Goal: Check status: Check status

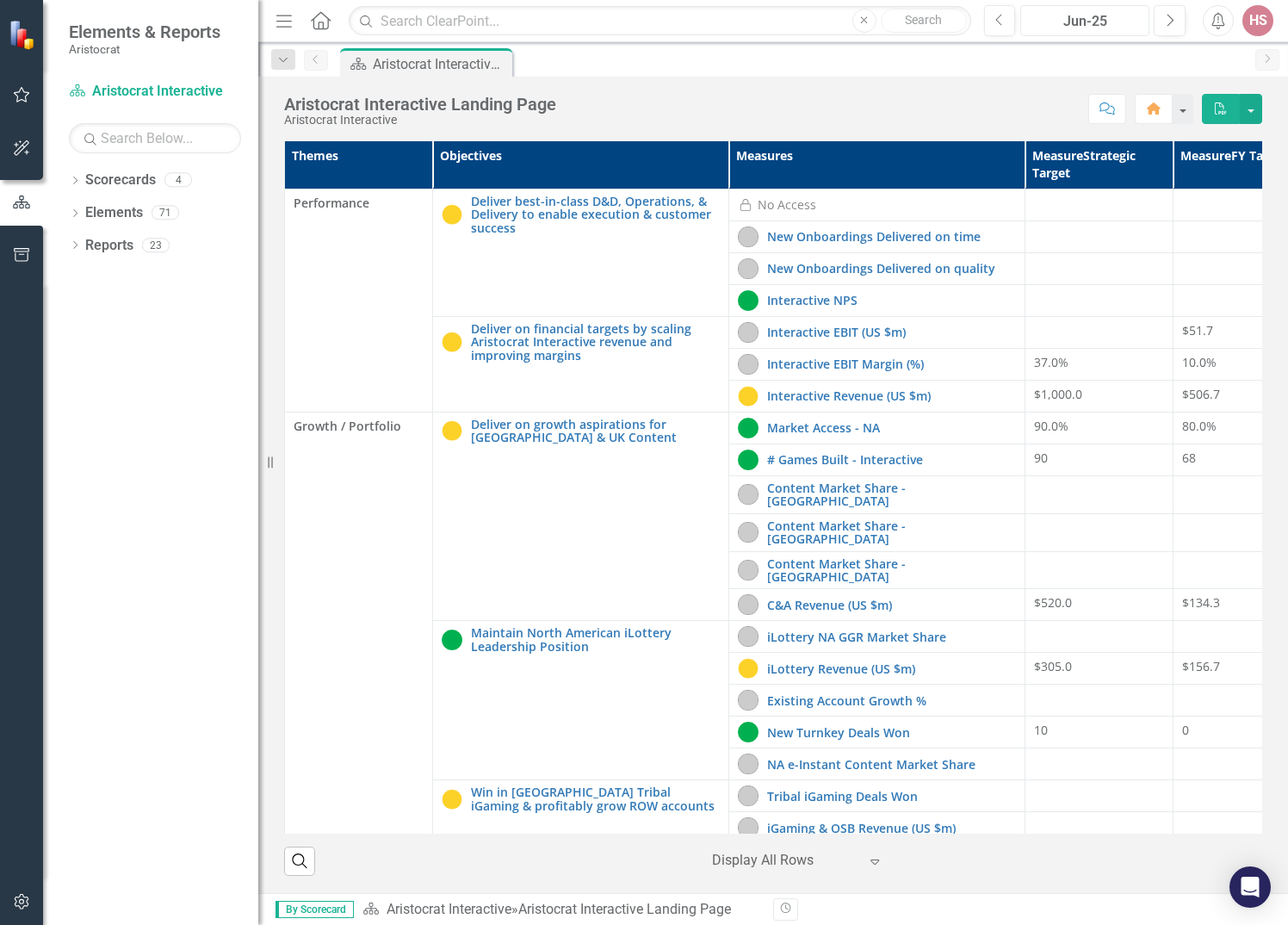
click at [1128, 24] on div "Jun-25" at bounding box center [1085, 21] width 117 height 21
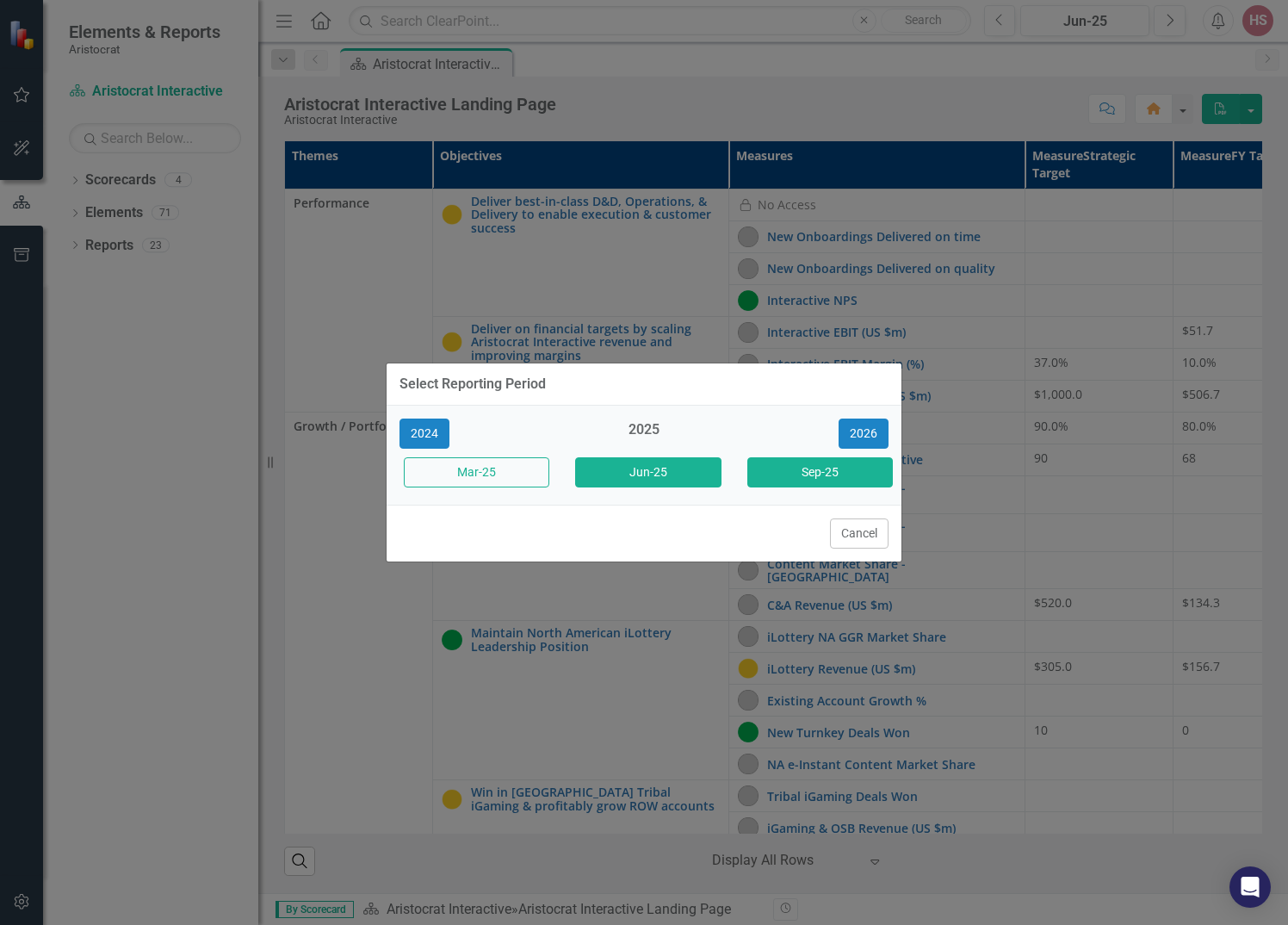
click at [794, 471] on button "Sep-25" at bounding box center [820, 472] width 146 height 30
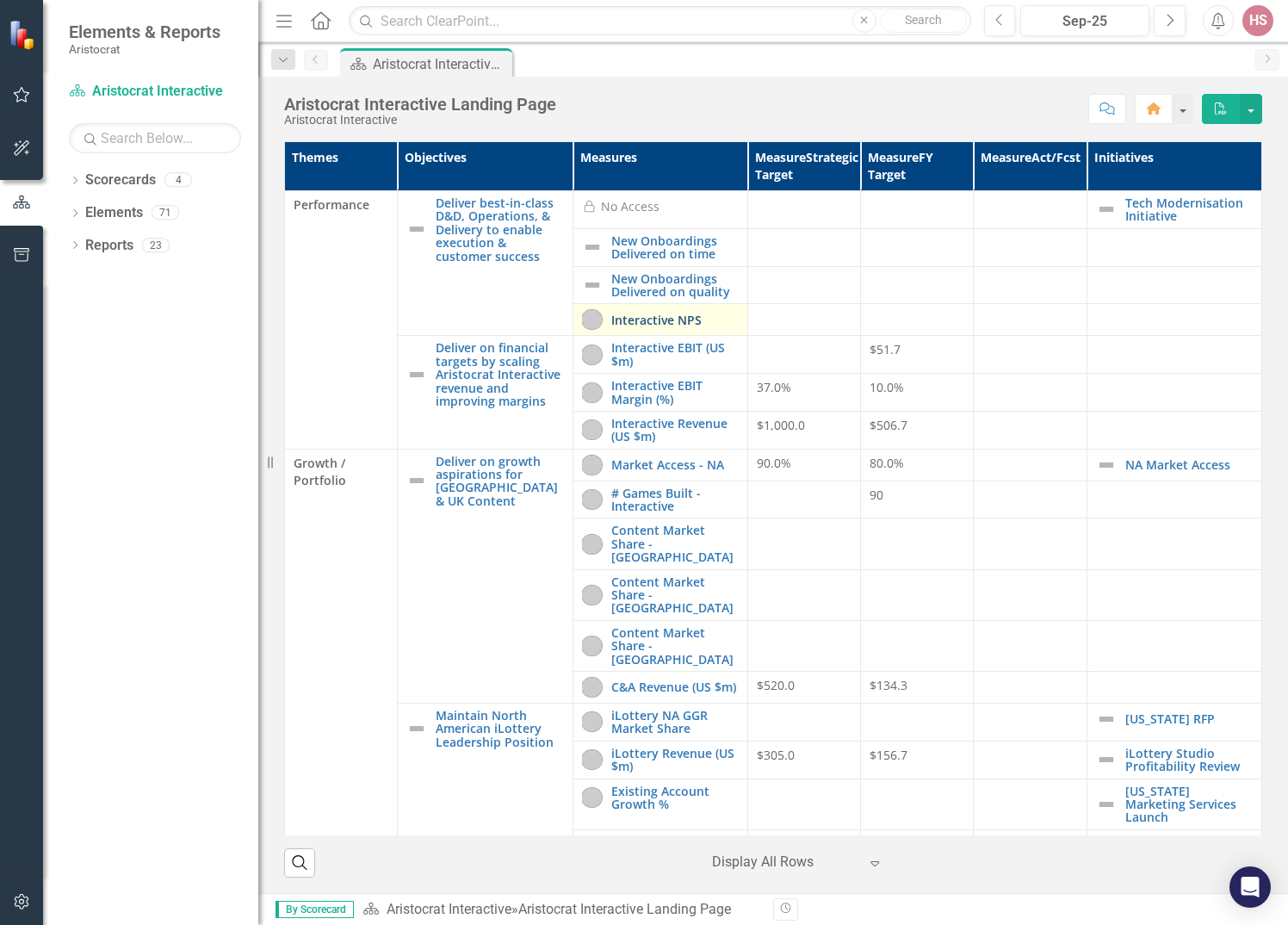
click at [638, 317] on link "Interactive NPS" at bounding box center [675, 320] width 128 height 13
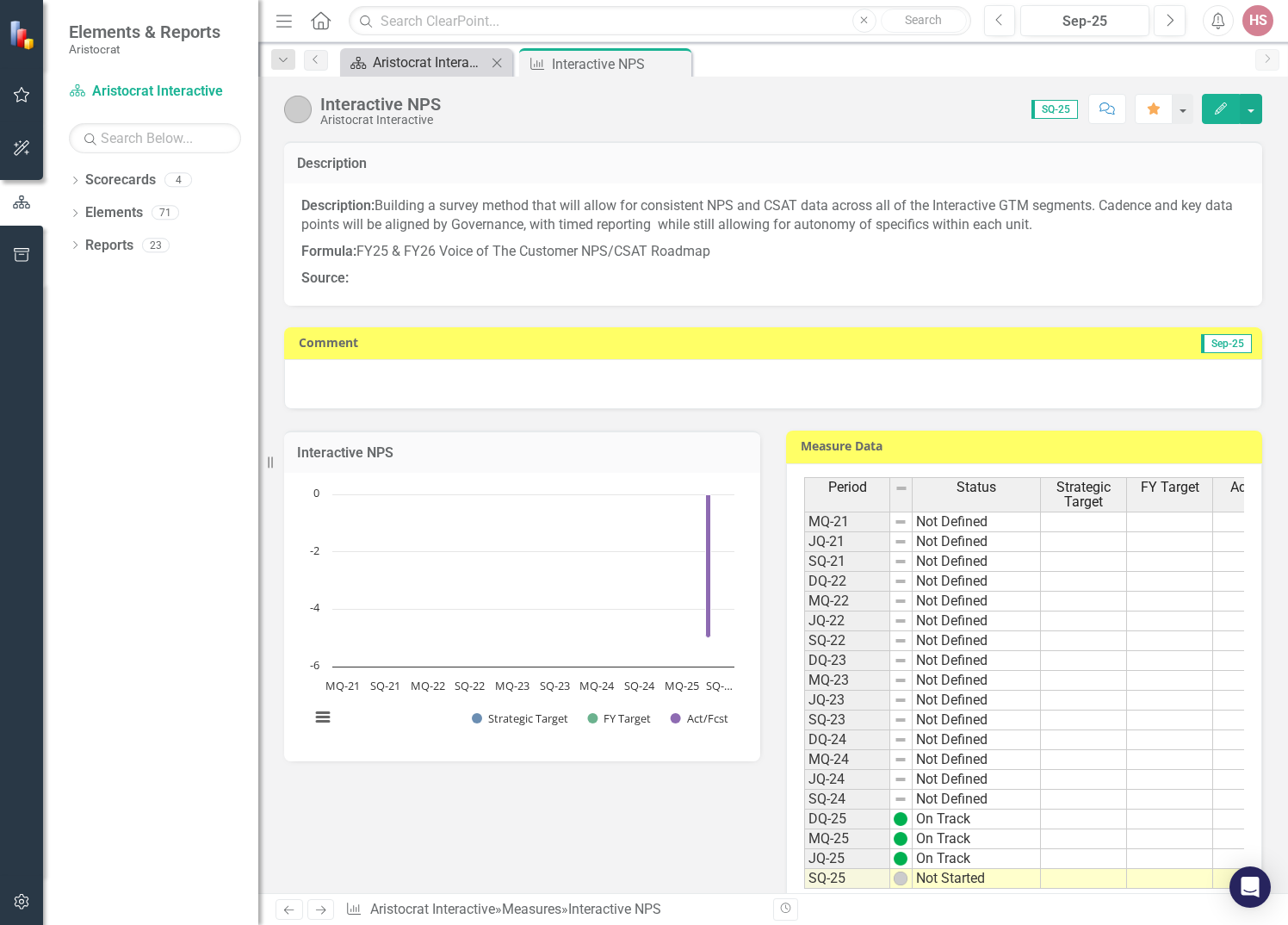
click at [422, 56] on div "Aristocrat Interactive Landing Page" at bounding box center [430, 62] width 114 height 22
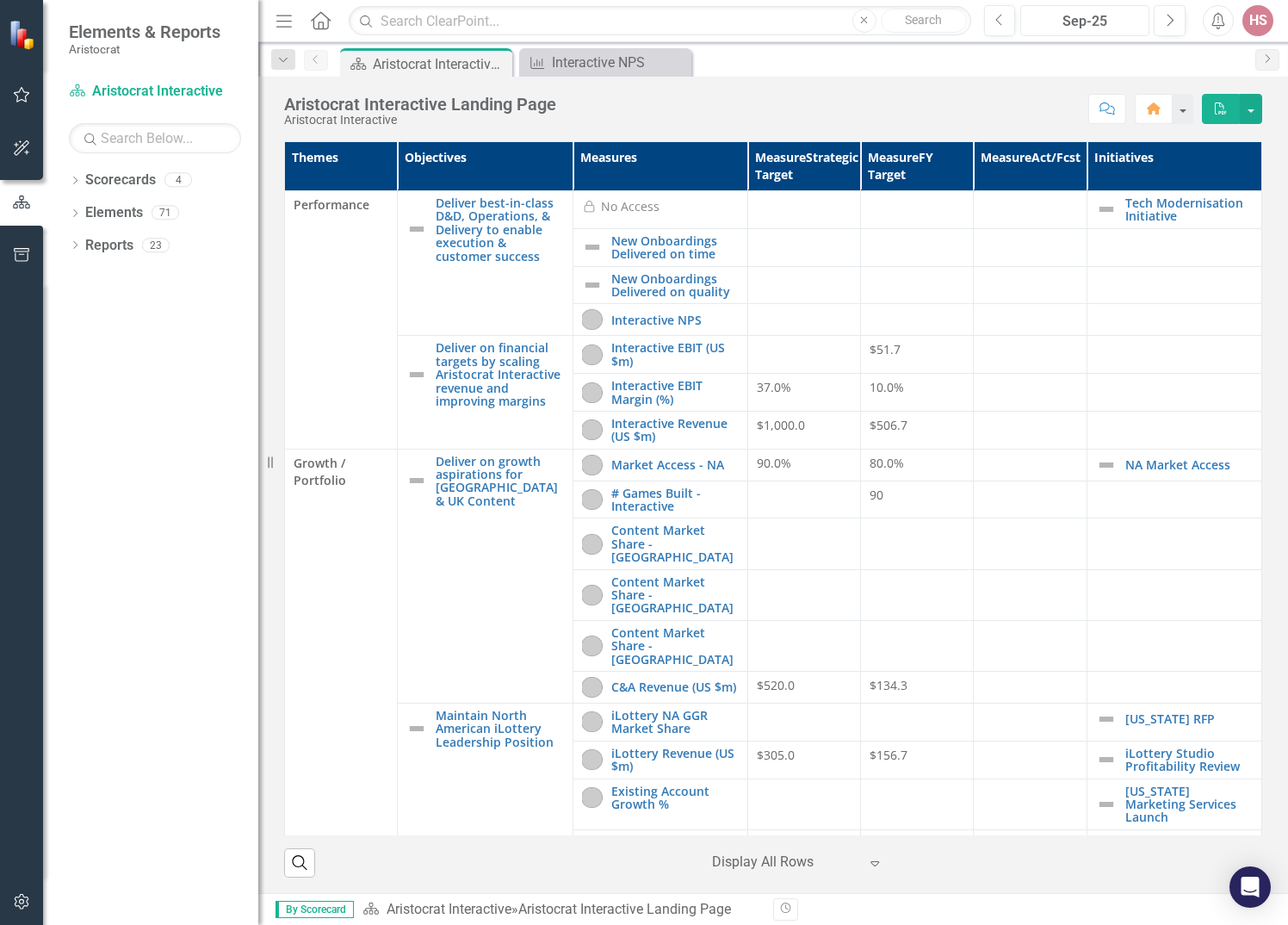
click at [1121, 29] on div "Sep-25" at bounding box center [1085, 21] width 117 height 21
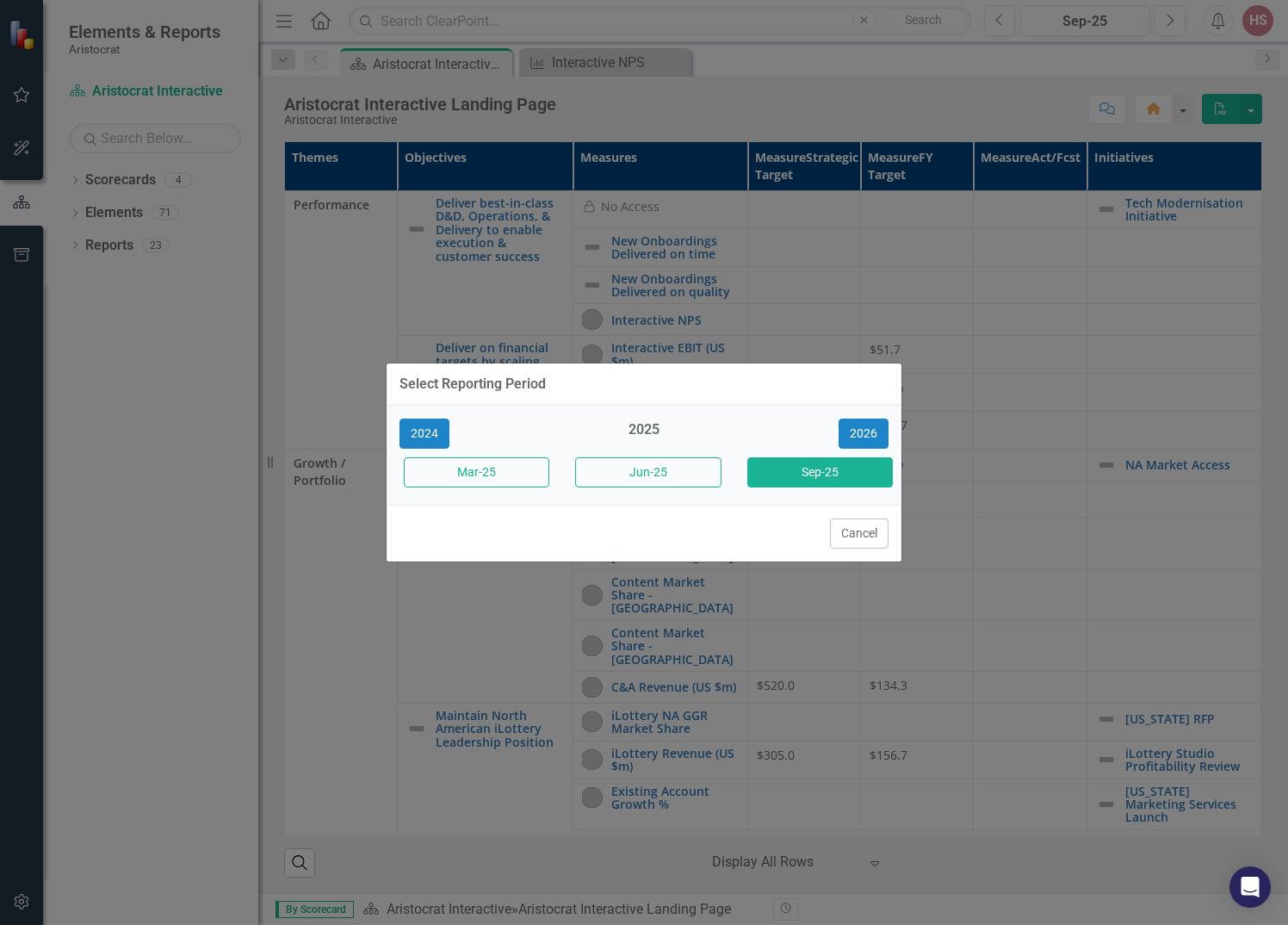
drag, startPoint x: 672, startPoint y: 470, endPoint x: 712, endPoint y: 473, distance: 40.1
click at [672, 470] on button "Jun-25" at bounding box center [647, 472] width 146 height 30
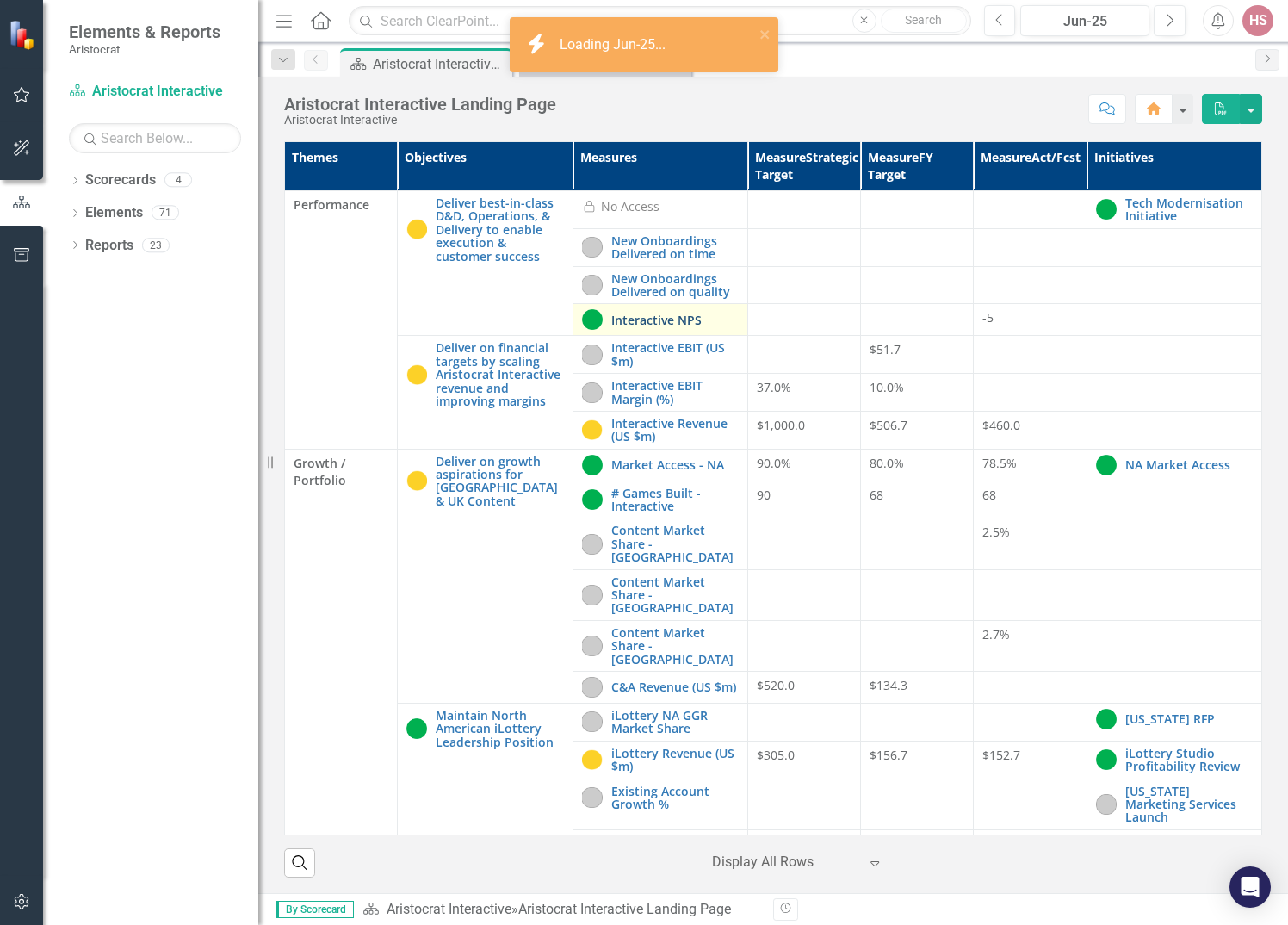
click at [672, 318] on link "Interactive NPS" at bounding box center [675, 320] width 128 height 13
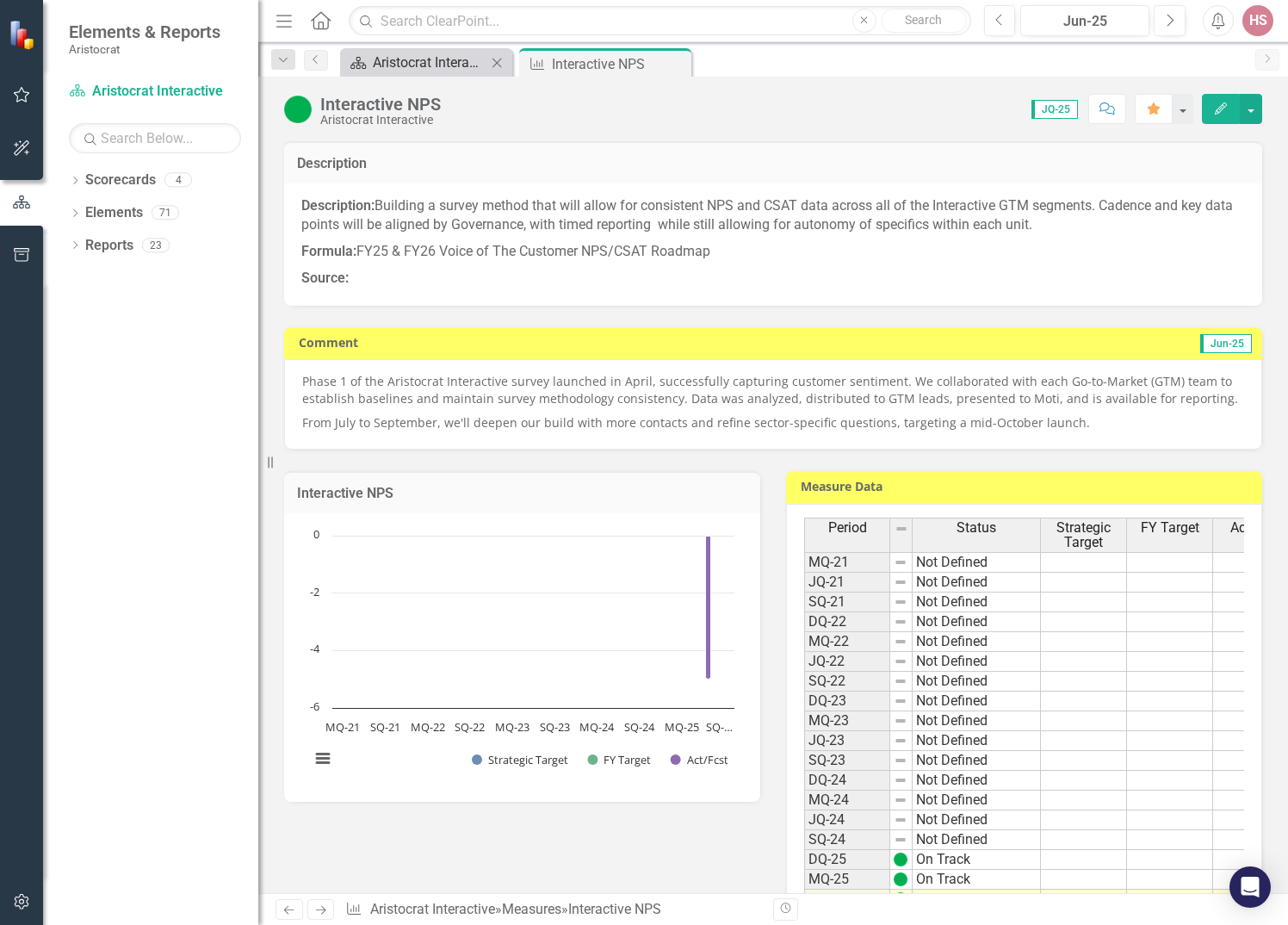
click at [390, 63] on div "Aristocrat Interactive Landing Page" at bounding box center [430, 62] width 114 height 22
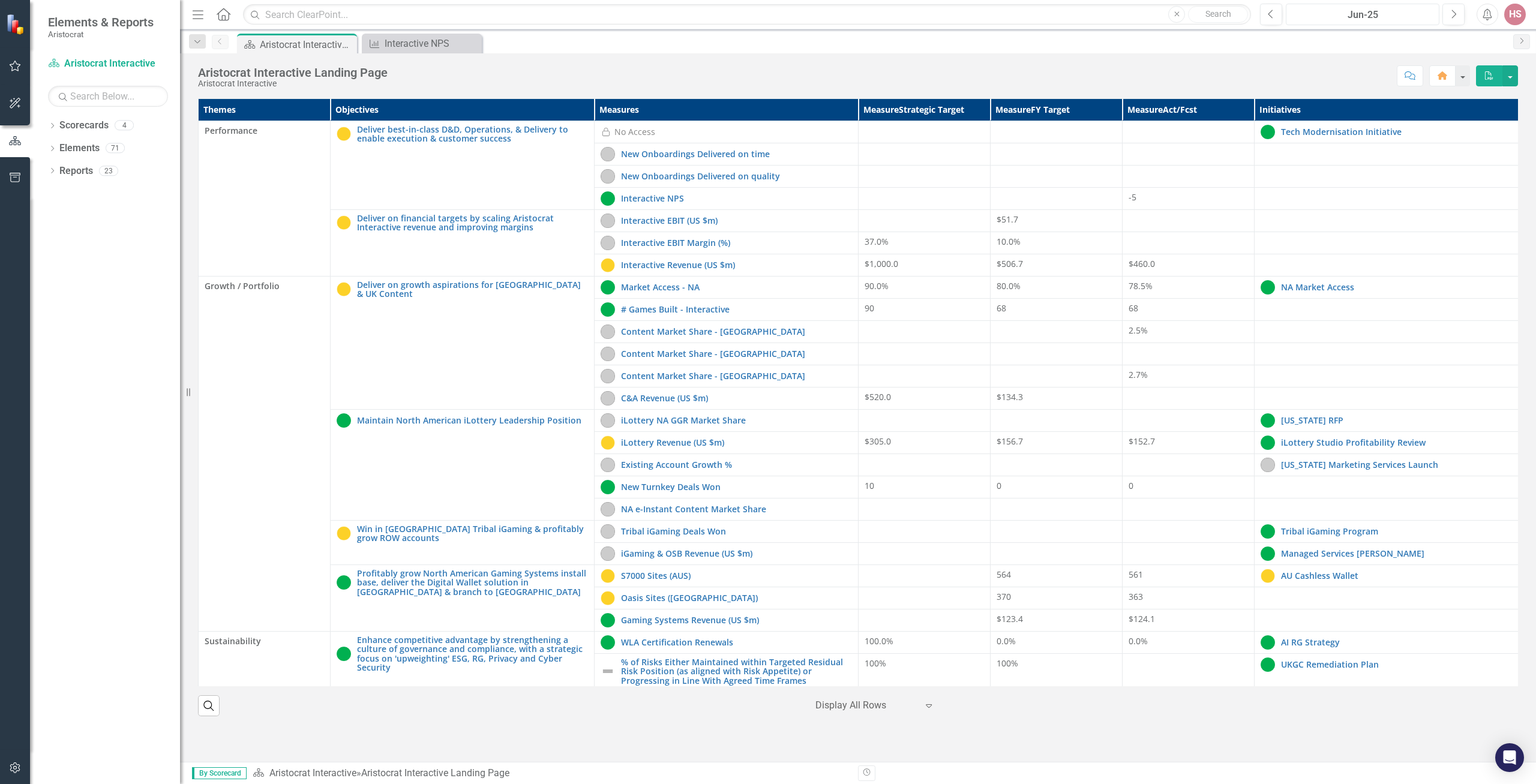
click at [1249, 12] on div "Jun-25" at bounding box center [1362, 14] width 146 height 14
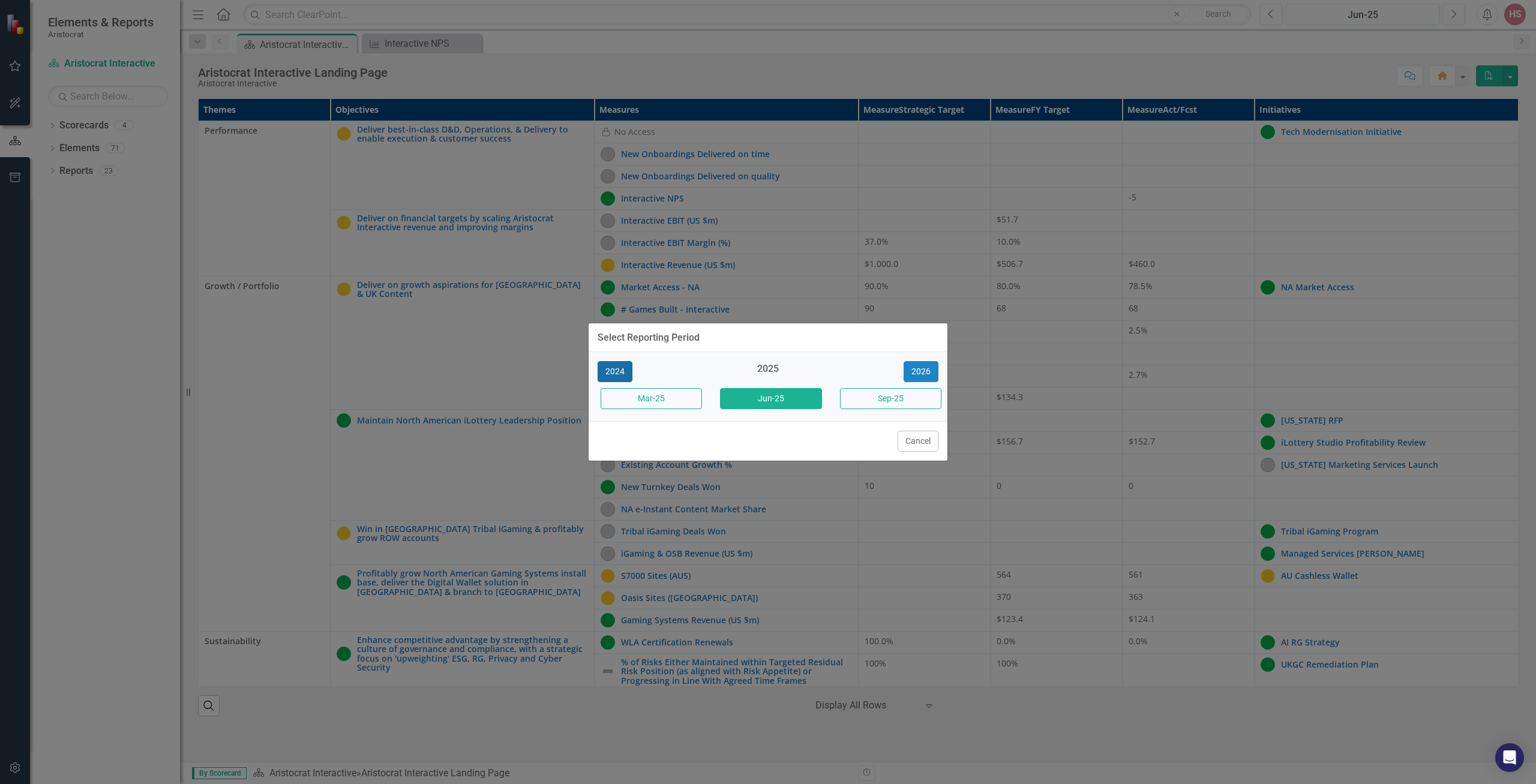
click at [613, 368] on button "2024" at bounding box center [615, 372] width 34 height 21
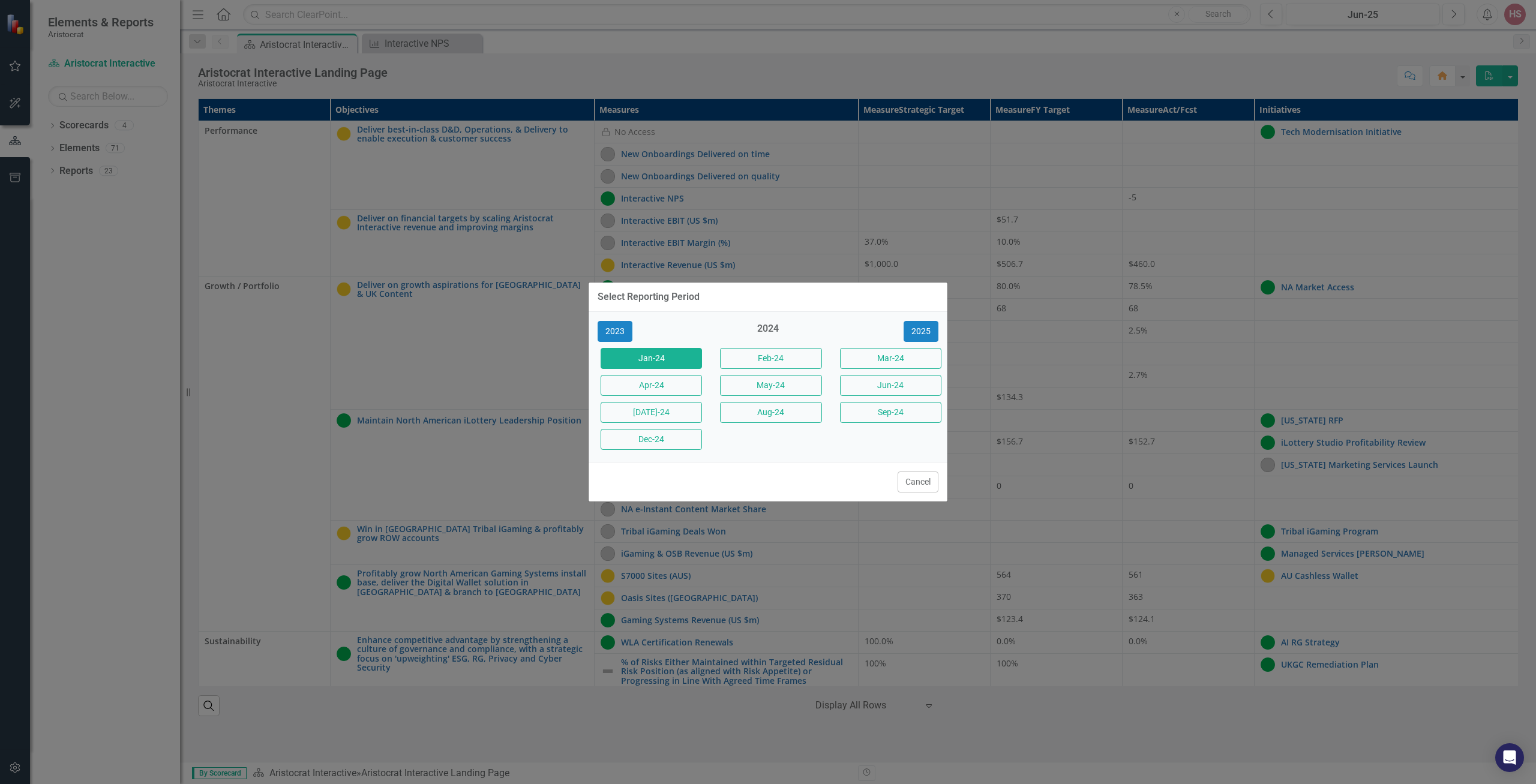
click at [661, 359] on button "Jan-24" at bounding box center [651, 359] width 101 height 21
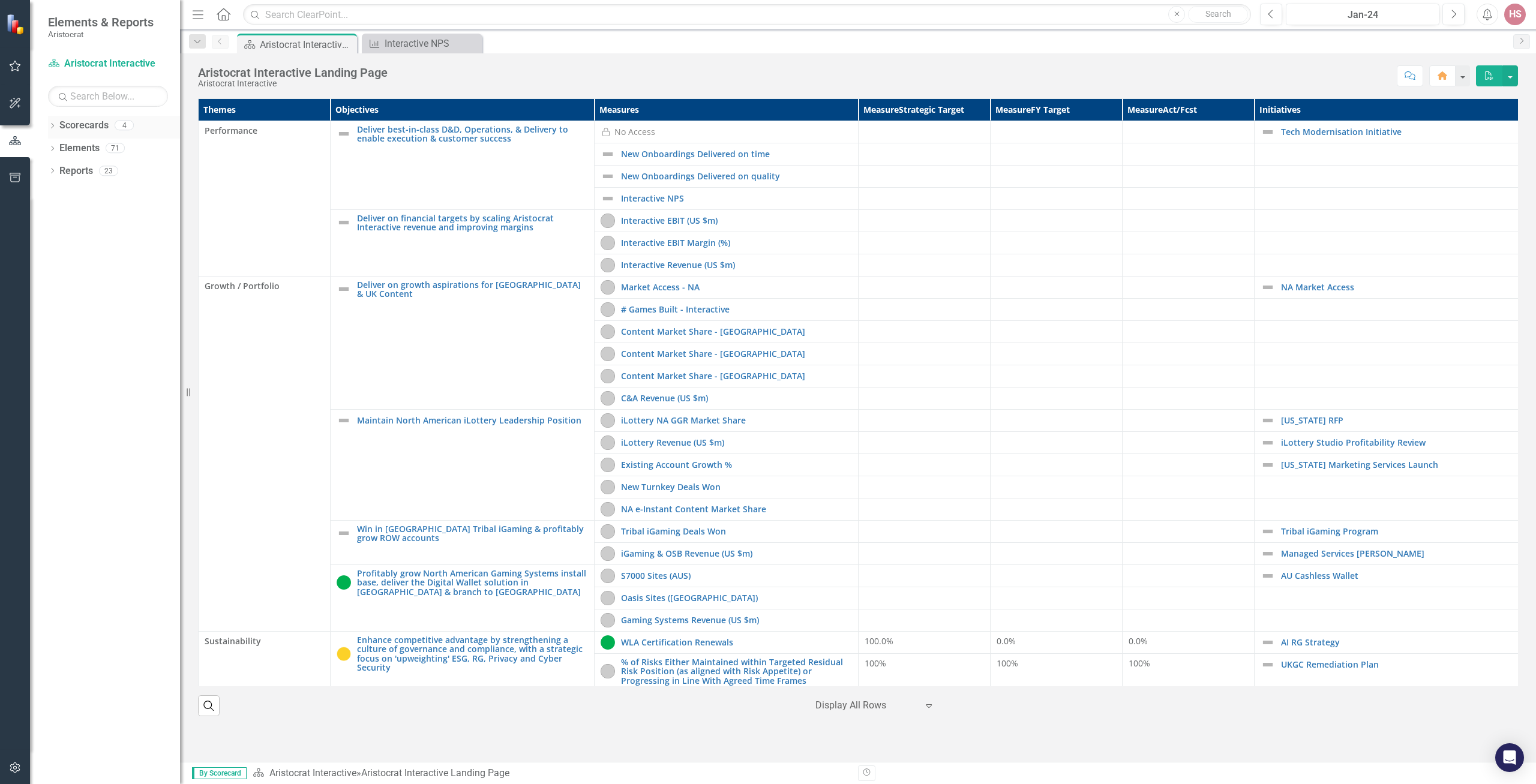
click at [48, 123] on div "Dropdown" at bounding box center [52, 127] width 8 height 10
click at [63, 174] on icon "Dropdown" at bounding box center [58, 170] width 9 height 7
click at [59, 171] on icon "Dropdown" at bounding box center [57, 168] width 7 height 9
click at [59, 171] on icon "Dropdown" at bounding box center [58, 170] width 9 height 7
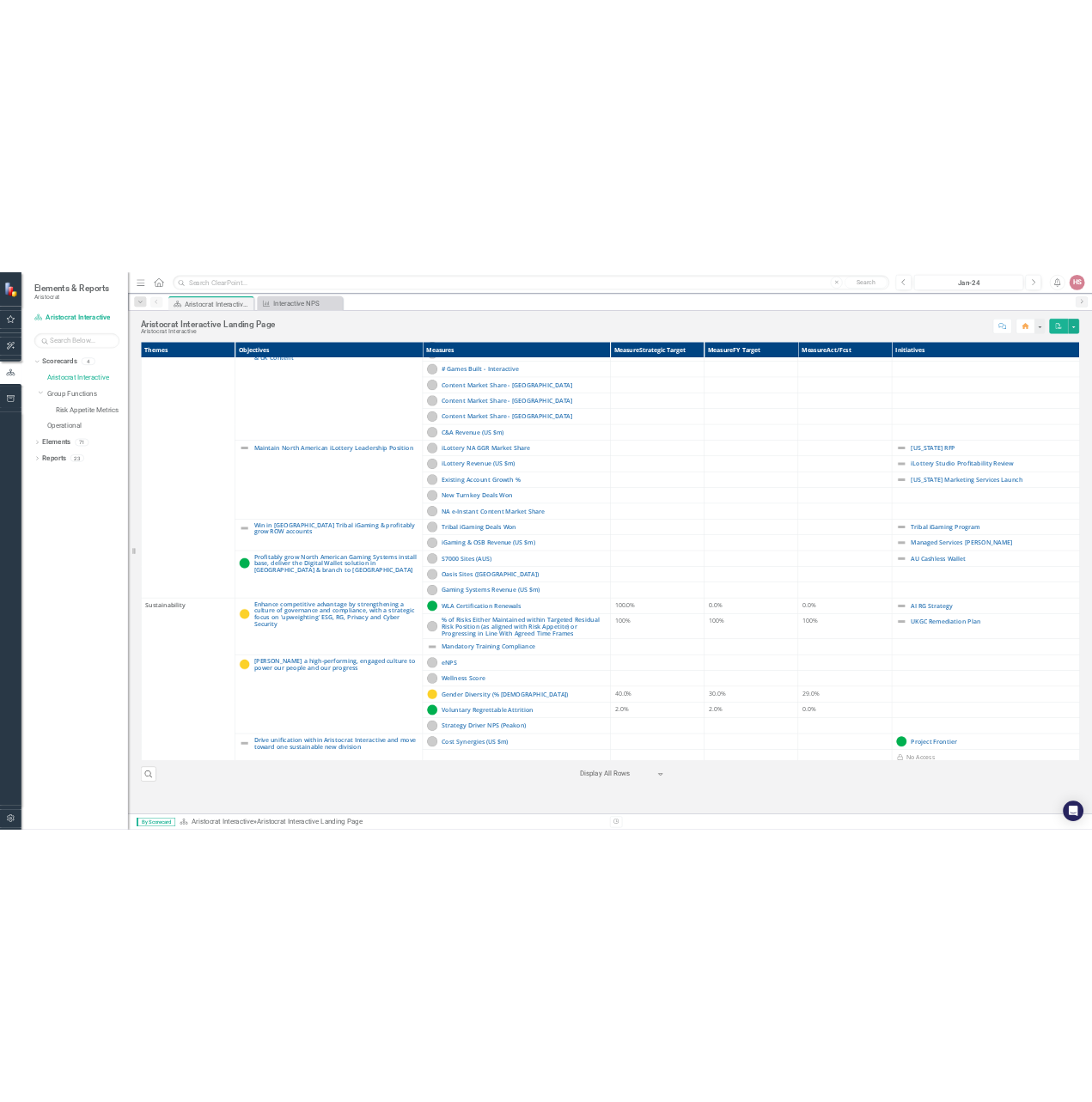
scroll to position [259, 0]
